Goal: Task Accomplishment & Management: Manage account settings

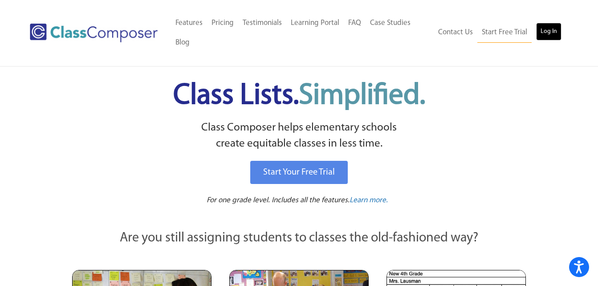
click at [545, 29] on link "Log In" at bounding box center [548, 32] width 25 height 18
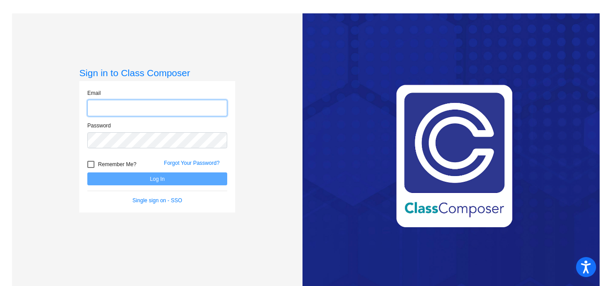
type input "[PERSON_NAME][EMAIL_ADDRESS][DOMAIN_NAME]"
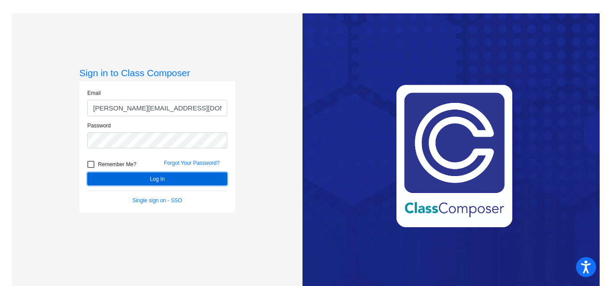
click at [144, 178] on button "Log In" at bounding box center [157, 178] width 140 height 13
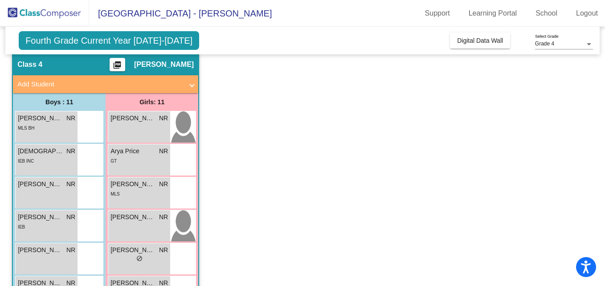
scroll to position [31, 0]
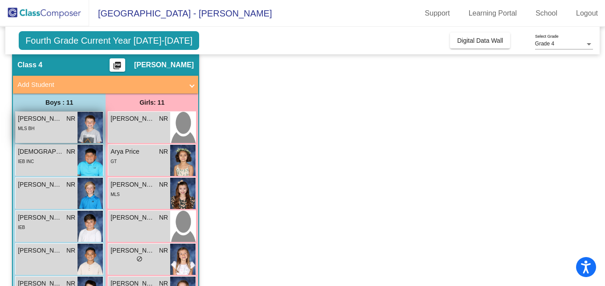
click at [50, 131] on div "MLS BH" at bounding box center [46, 127] width 57 height 9
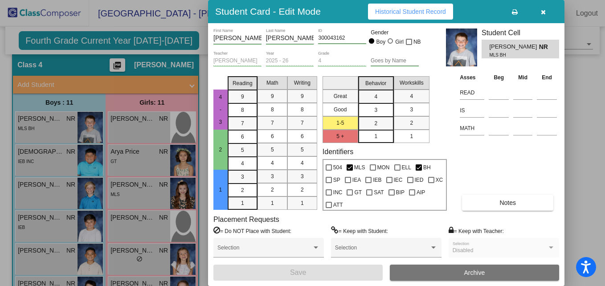
click at [540, 13] on button "button" at bounding box center [543, 12] width 29 height 16
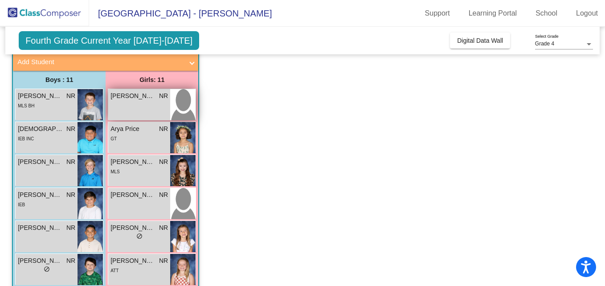
scroll to position [53, 0]
click at [127, 105] on div "[PERSON_NAME] NR lock do_not_disturb_alt" at bounding box center [139, 105] width 62 height 31
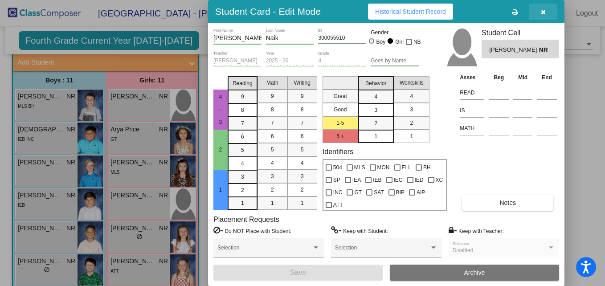
click at [546, 10] on button "button" at bounding box center [543, 12] width 29 height 16
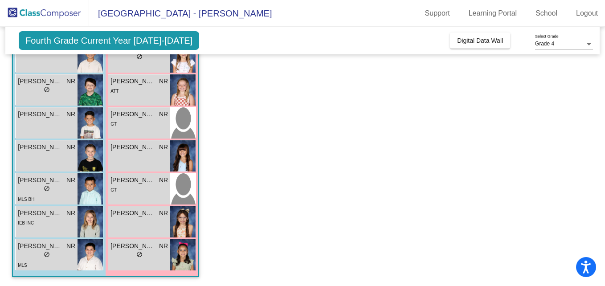
scroll to position [0, 0]
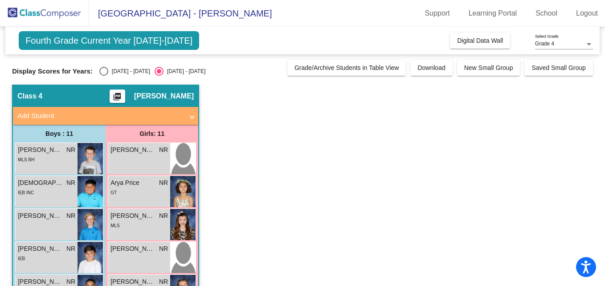
click at [99, 73] on div "Select an option" at bounding box center [103, 71] width 9 height 9
click at [103, 76] on input "[DATE] - [DATE]" at bounding box center [103, 76] width 0 height 0
radio input "true"
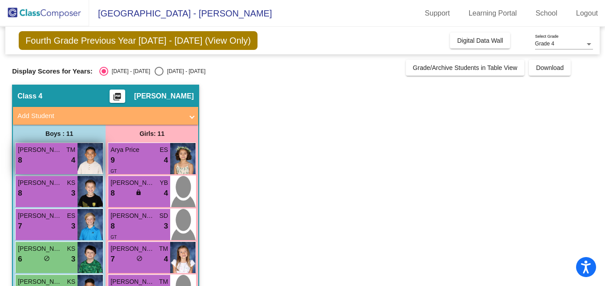
click at [40, 160] on div "8 lock do_not_disturb_alt 4" at bounding box center [46, 161] width 57 height 12
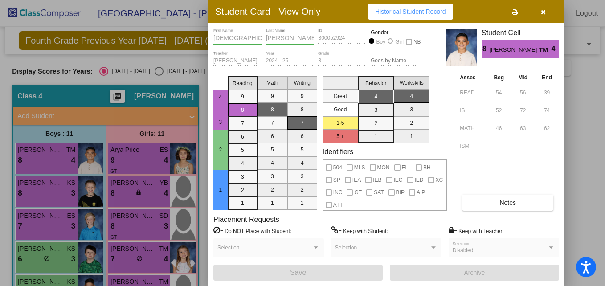
click at [547, 12] on button "button" at bounding box center [543, 12] width 29 height 16
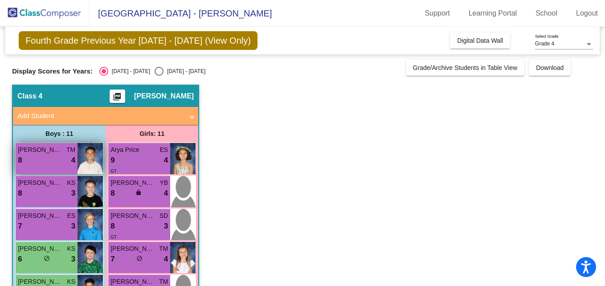
click at [57, 165] on div "8 lock do_not_disturb_alt 4" at bounding box center [46, 161] width 57 height 12
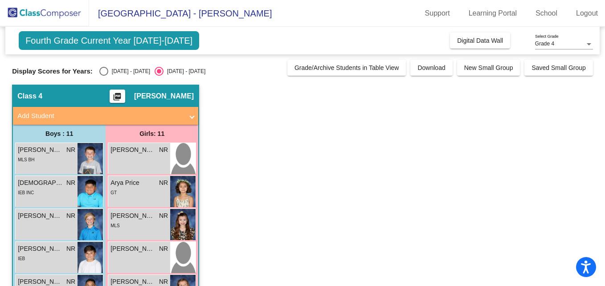
click at [99, 72] on div "Select an option" at bounding box center [103, 71] width 9 height 9
click at [103, 76] on input "[DATE] - [DATE]" at bounding box center [103, 76] width 0 height 0
radio input "true"
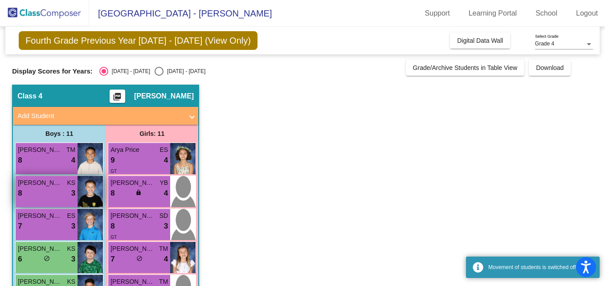
click at [33, 189] on div "8 lock do_not_disturb_alt 3" at bounding box center [46, 194] width 57 height 12
